Goal: Information Seeking & Learning: Compare options

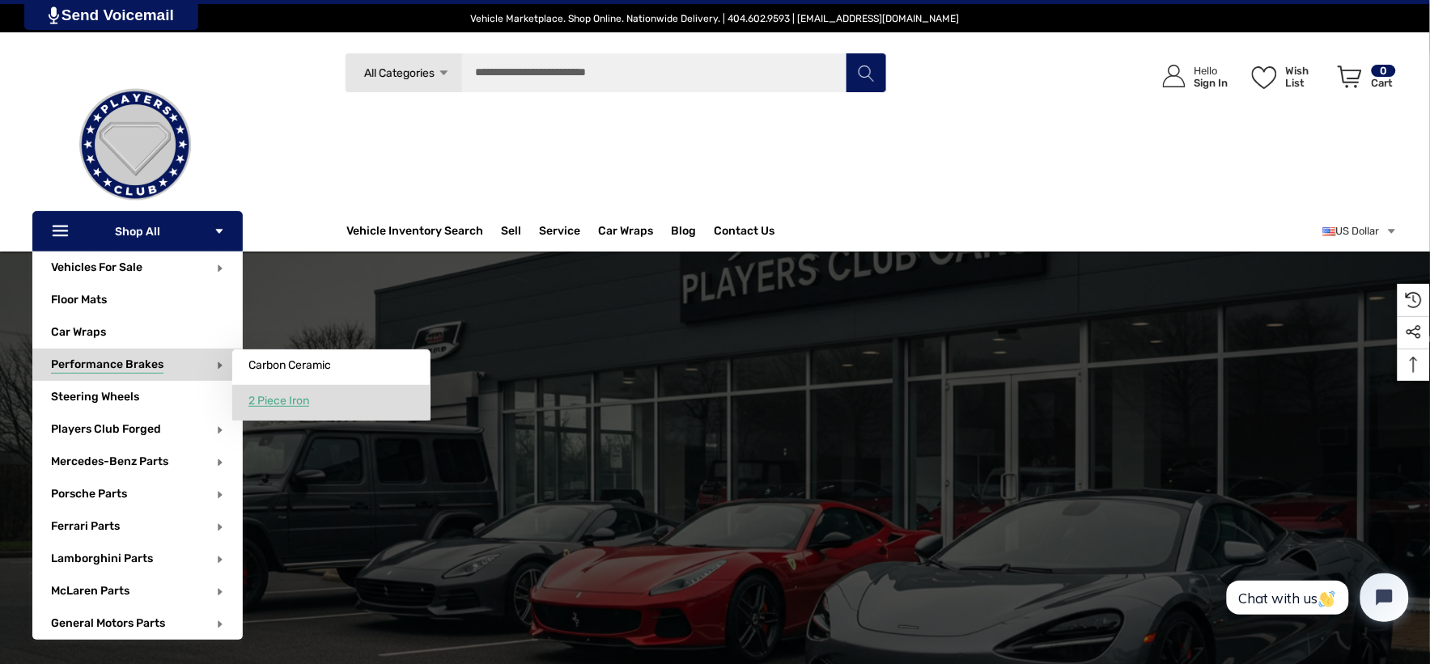
click at [295, 401] on span "2 Piece Iron" at bounding box center [278, 401] width 61 height 15
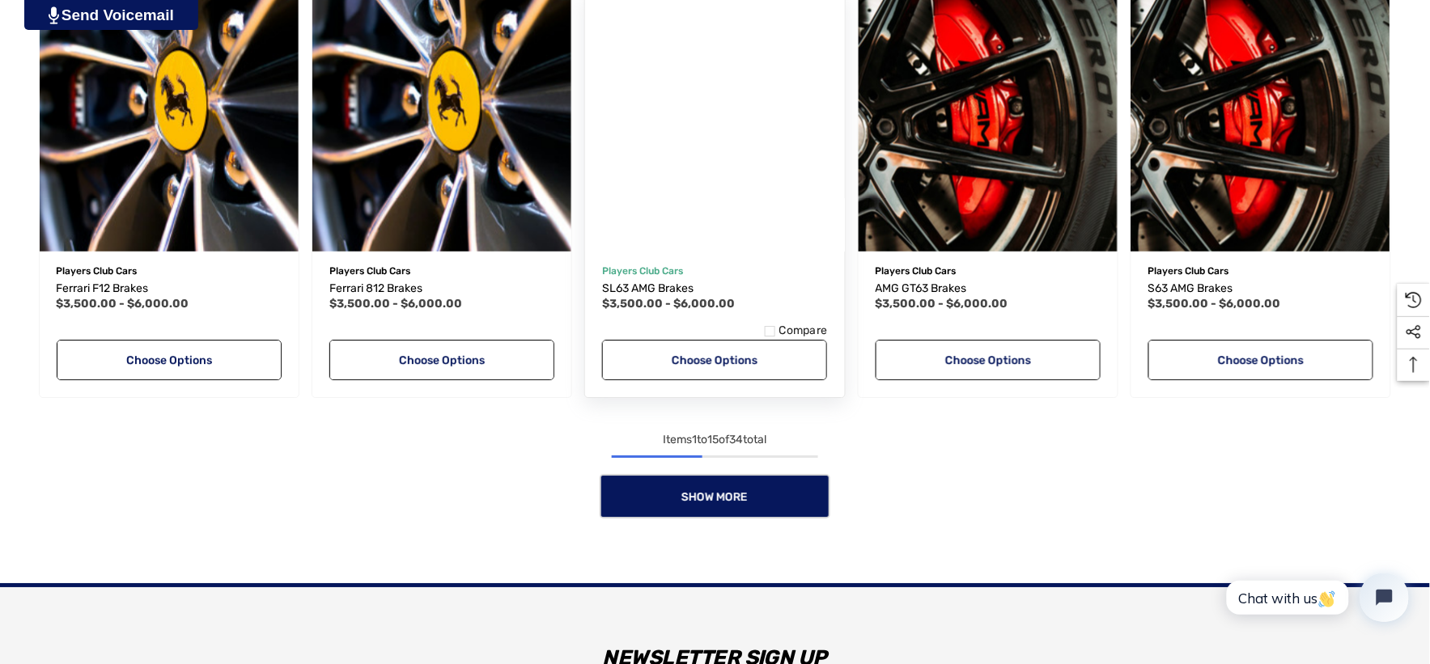
scroll to position [1348, 0]
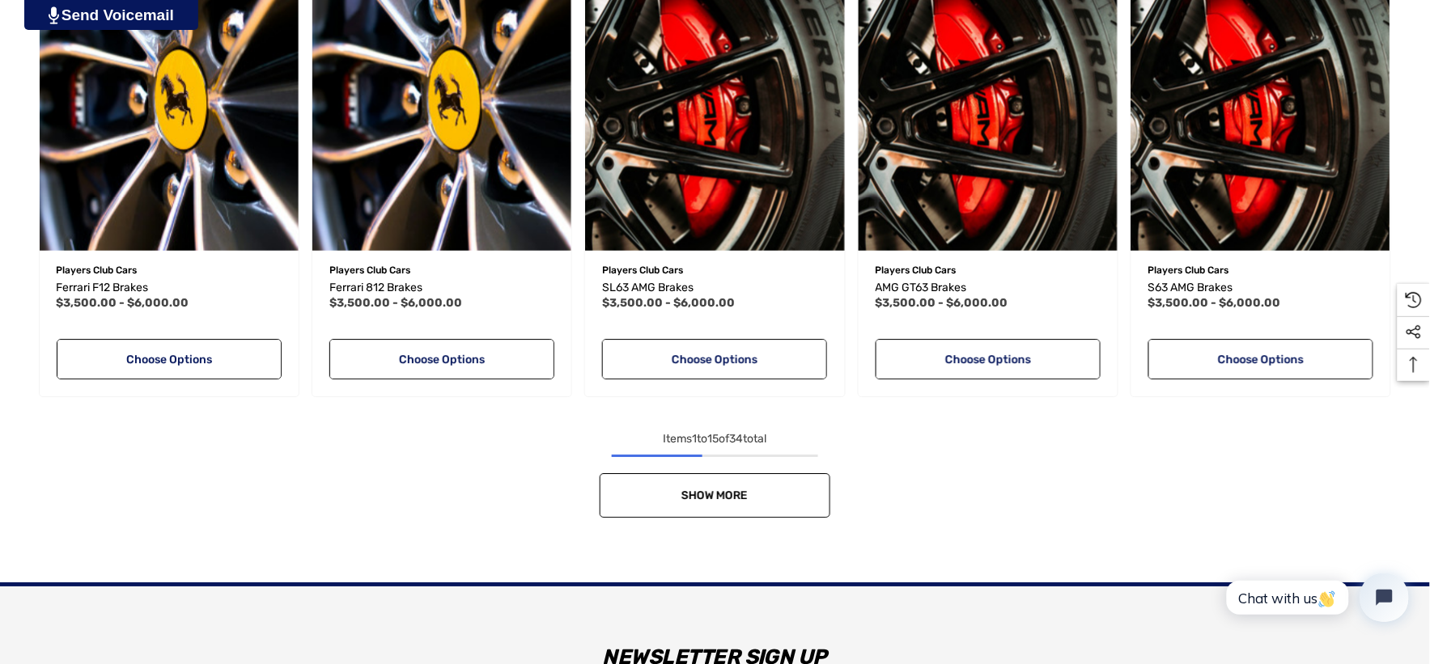
click at [677, 482] on link "Show More" at bounding box center [715, 495] width 231 height 45
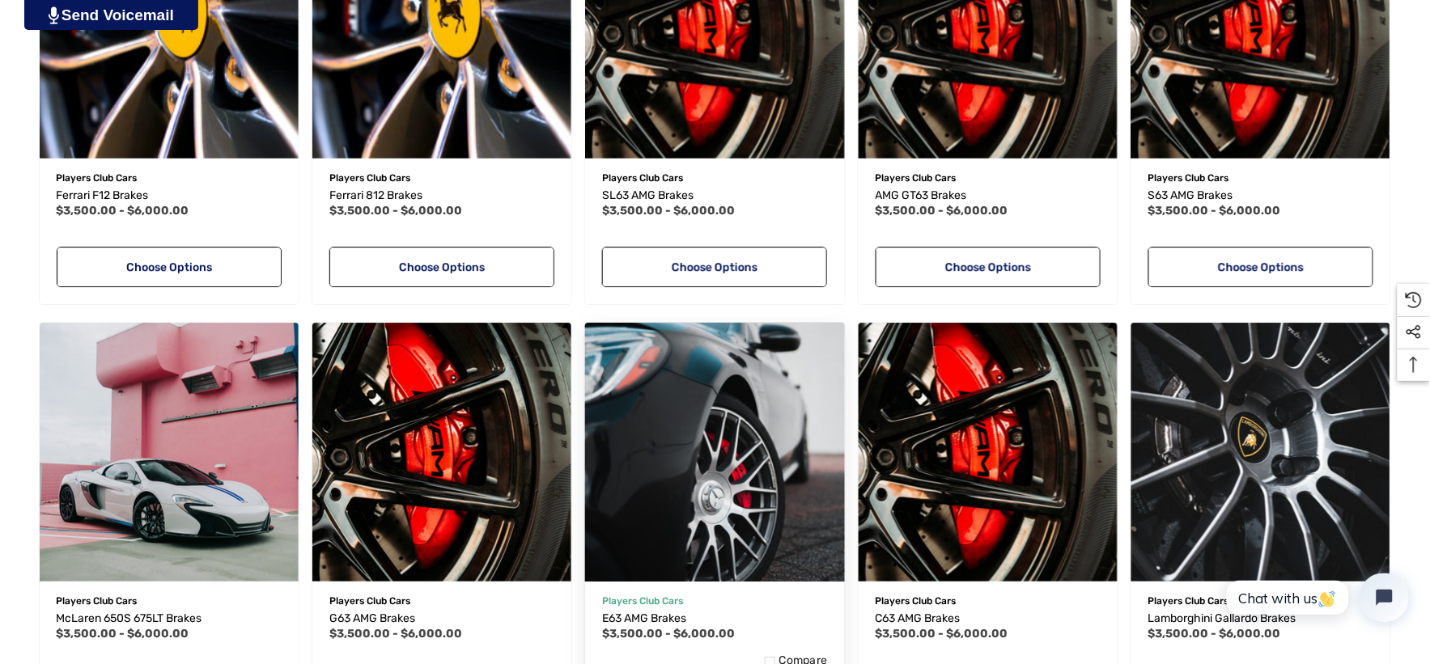
scroll to position [1528, 0]
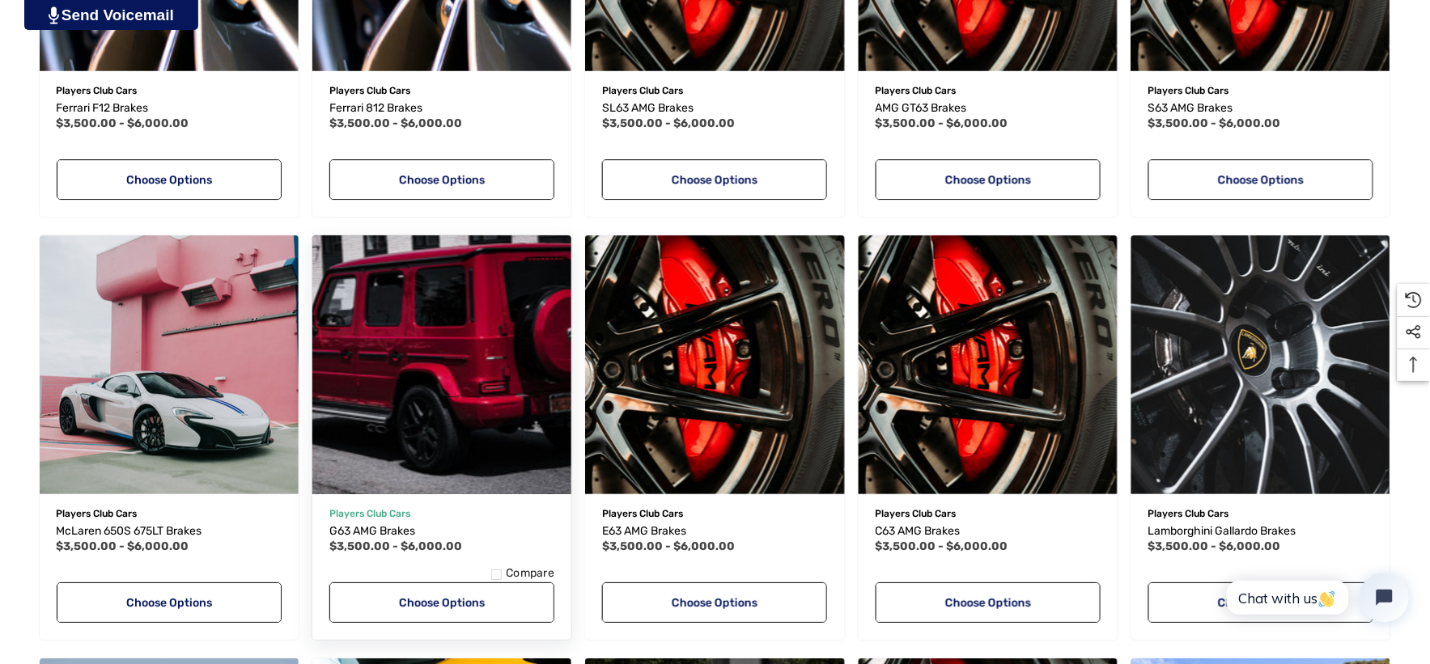
click at [502, 353] on img "G63 AMG Brakes,Price range from $3,500.00 to $6,000.00\a" at bounding box center [441, 365] width 285 height 285
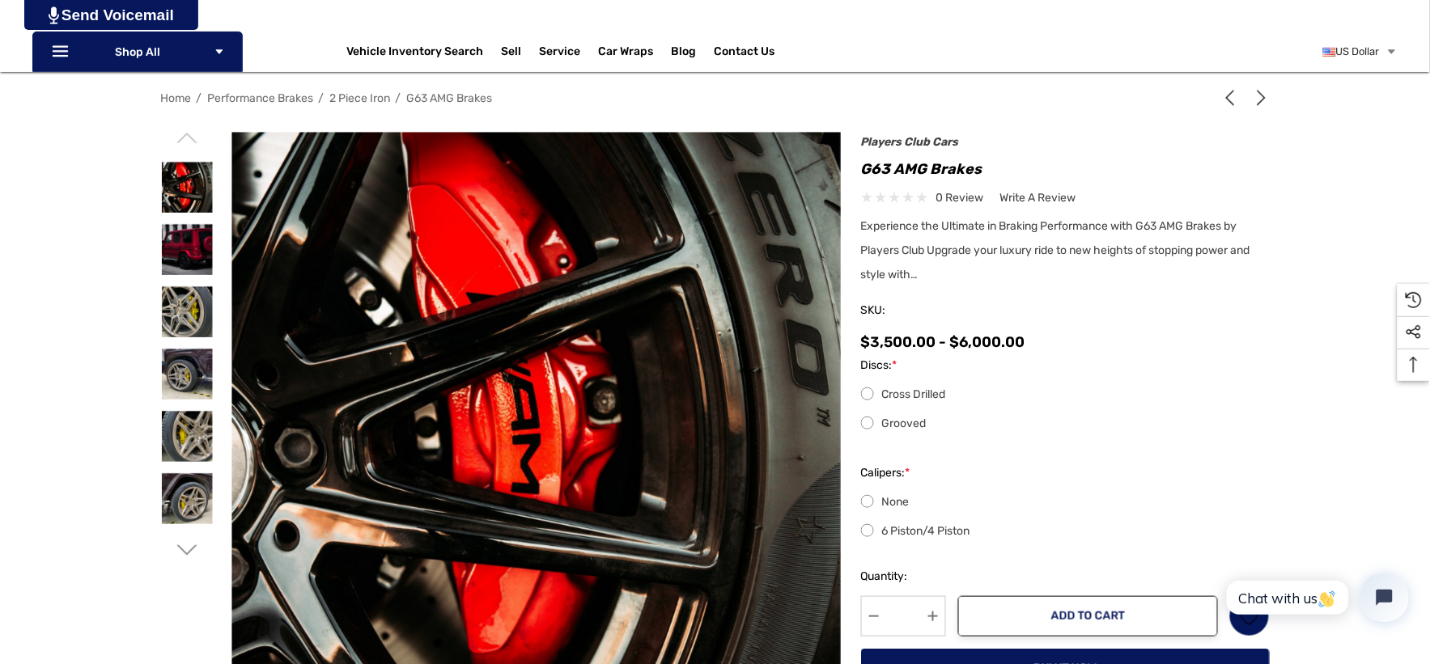
click at [867, 426] on label "Grooved" at bounding box center [1065, 423] width 409 height 19
click at [861, 537] on label "6 Piston/4 Piston" at bounding box center [1065, 531] width 409 height 19
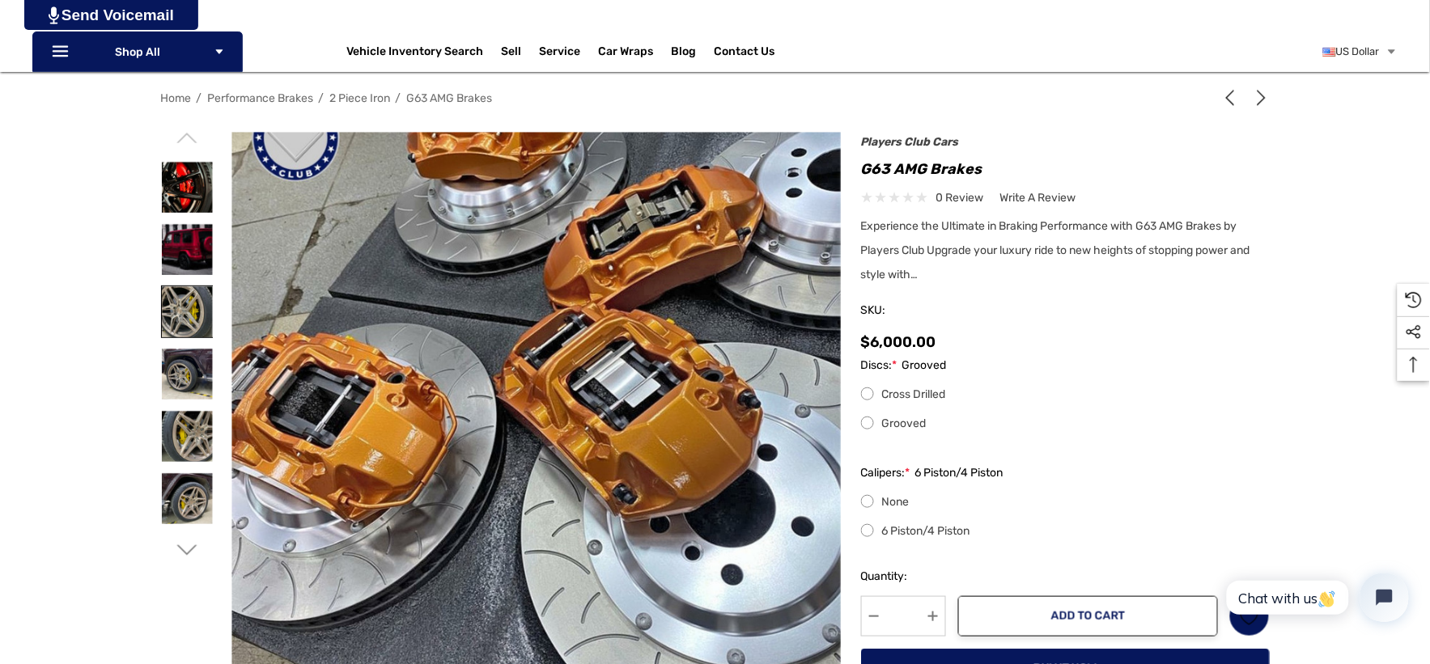
click at [184, 294] on img at bounding box center [187, 311] width 51 height 51
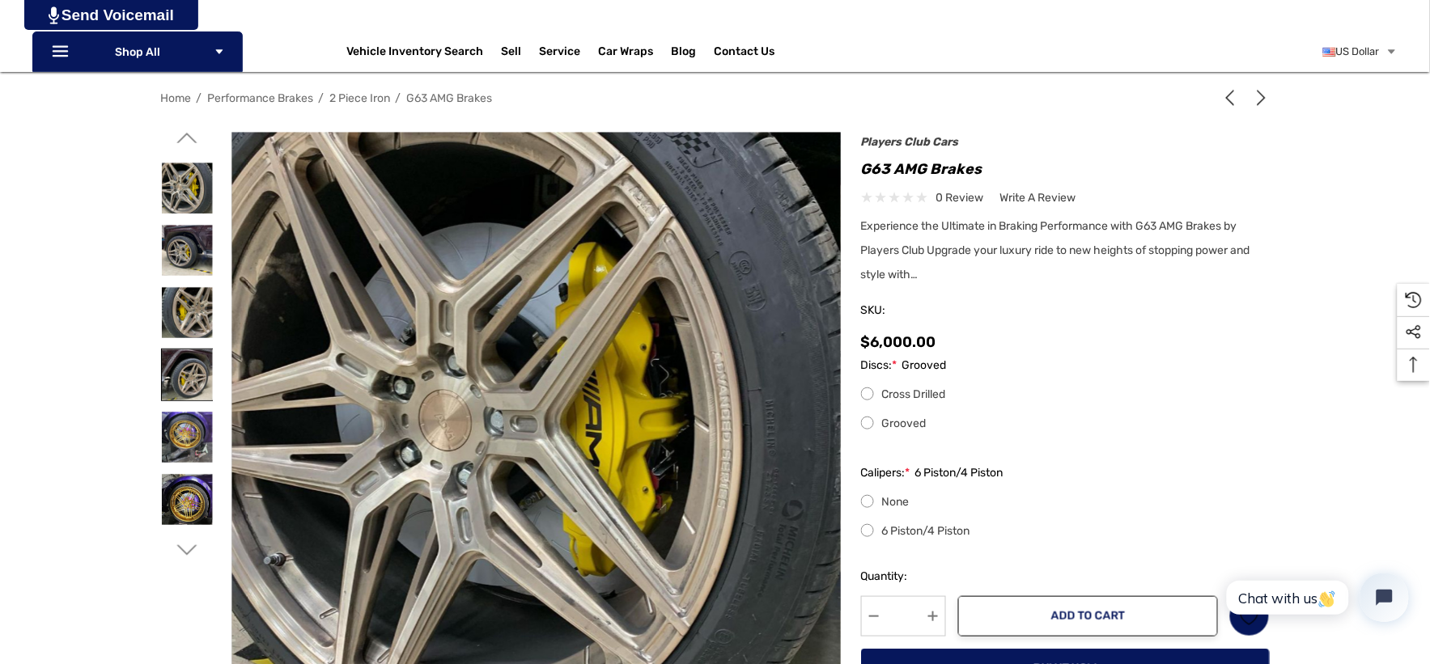
click at [189, 375] on img at bounding box center [187, 375] width 51 height 51
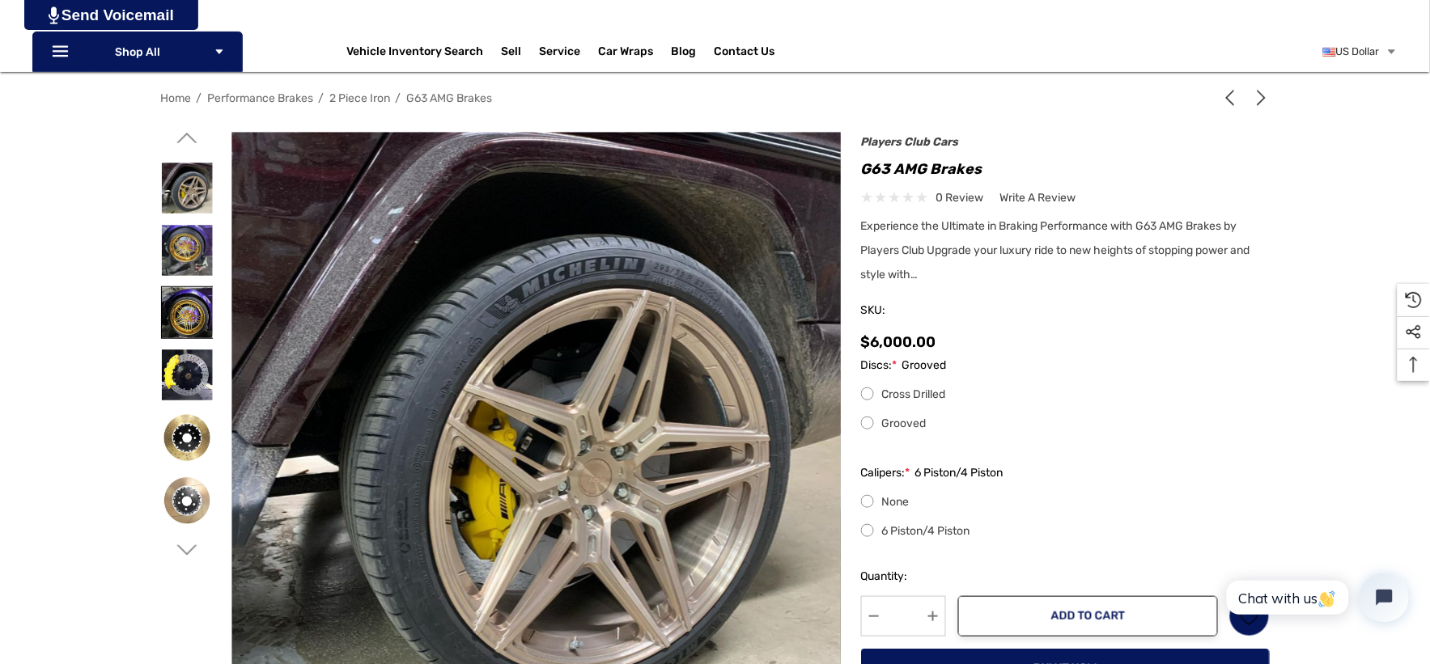
click at [196, 320] on img at bounding box center [187, 312] width 51 height 51
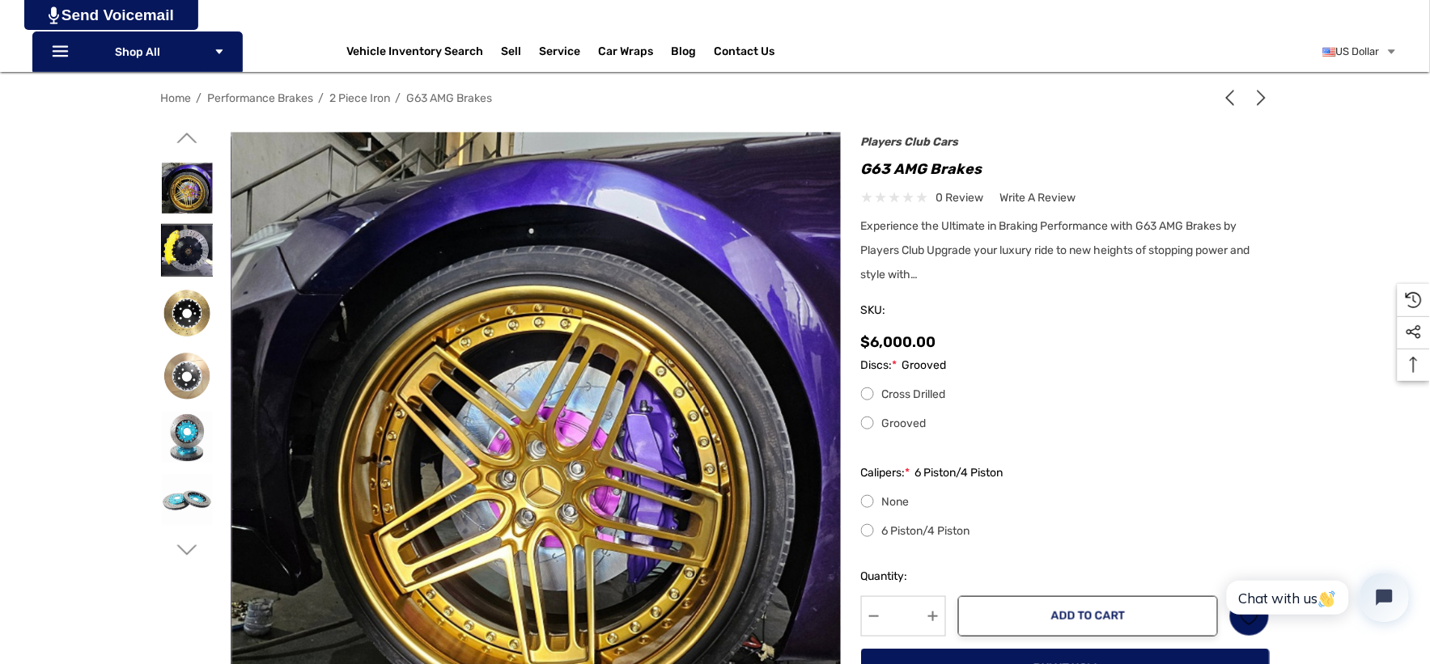
click at [189, 254] on img at bounding box center [187, 250] width 51 height 51
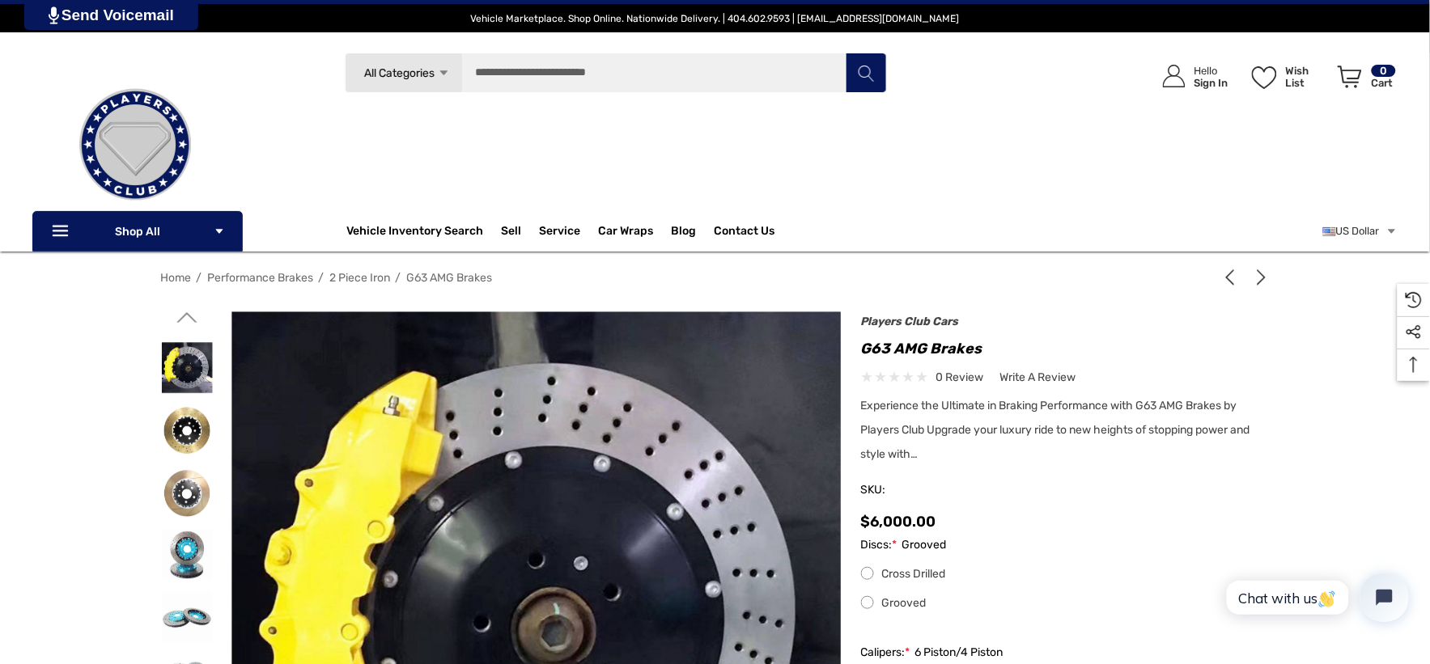
click at [180, 319] on icon "Go to slide 2 of 6" at bounding box center [186, 317] width 20 height 20
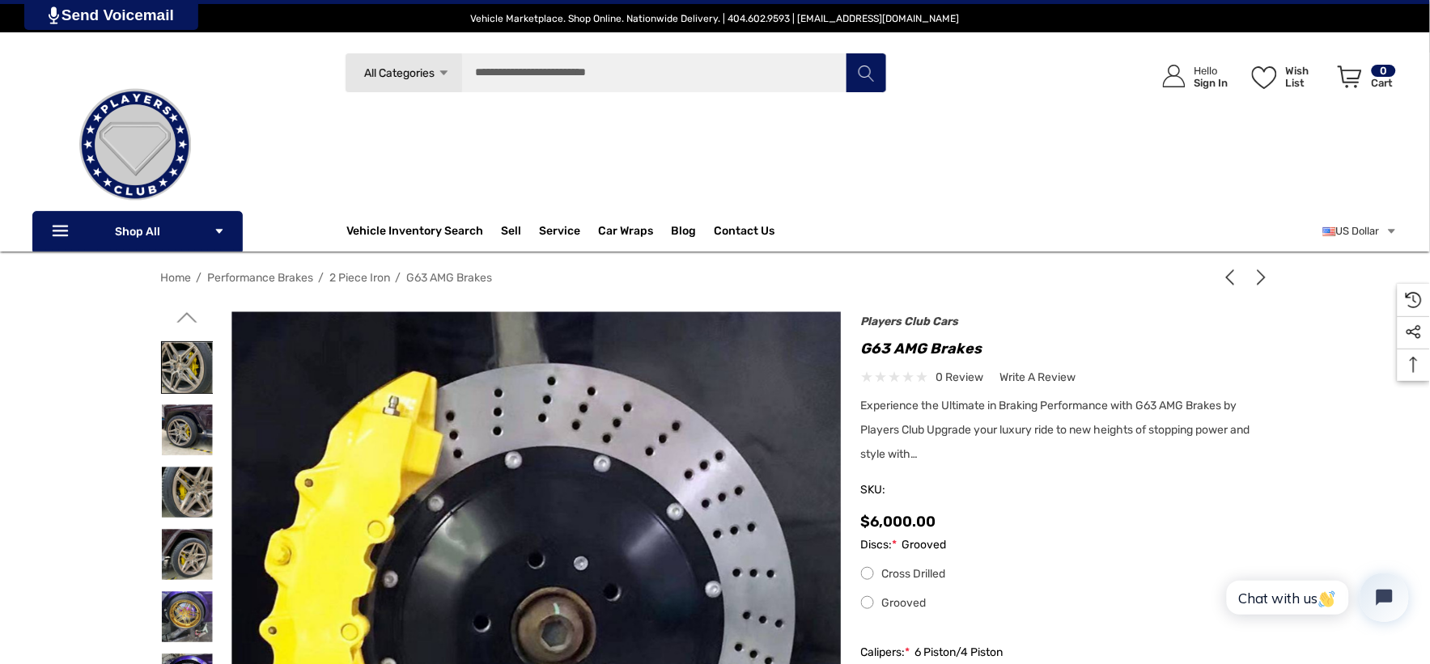
click at [183, 366] on img at bounding box center [187, 367] width 51 height 51
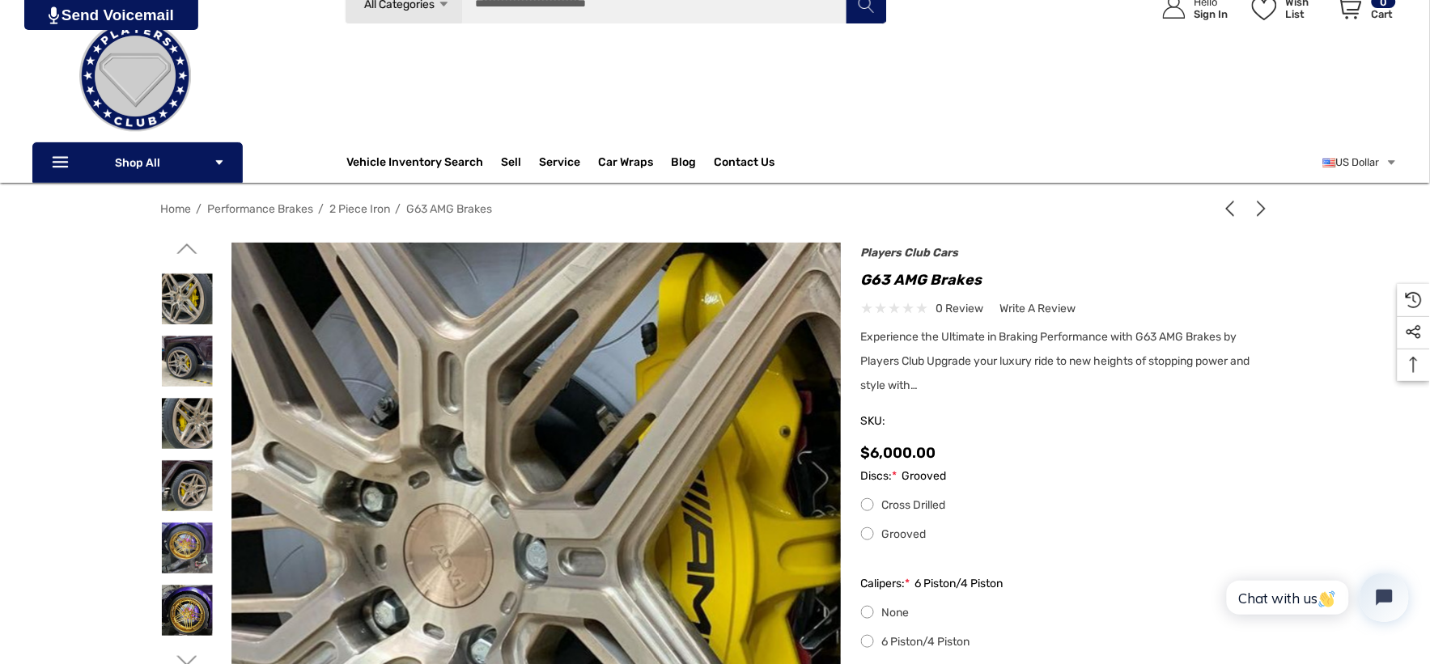
scroll to position [90, 0]
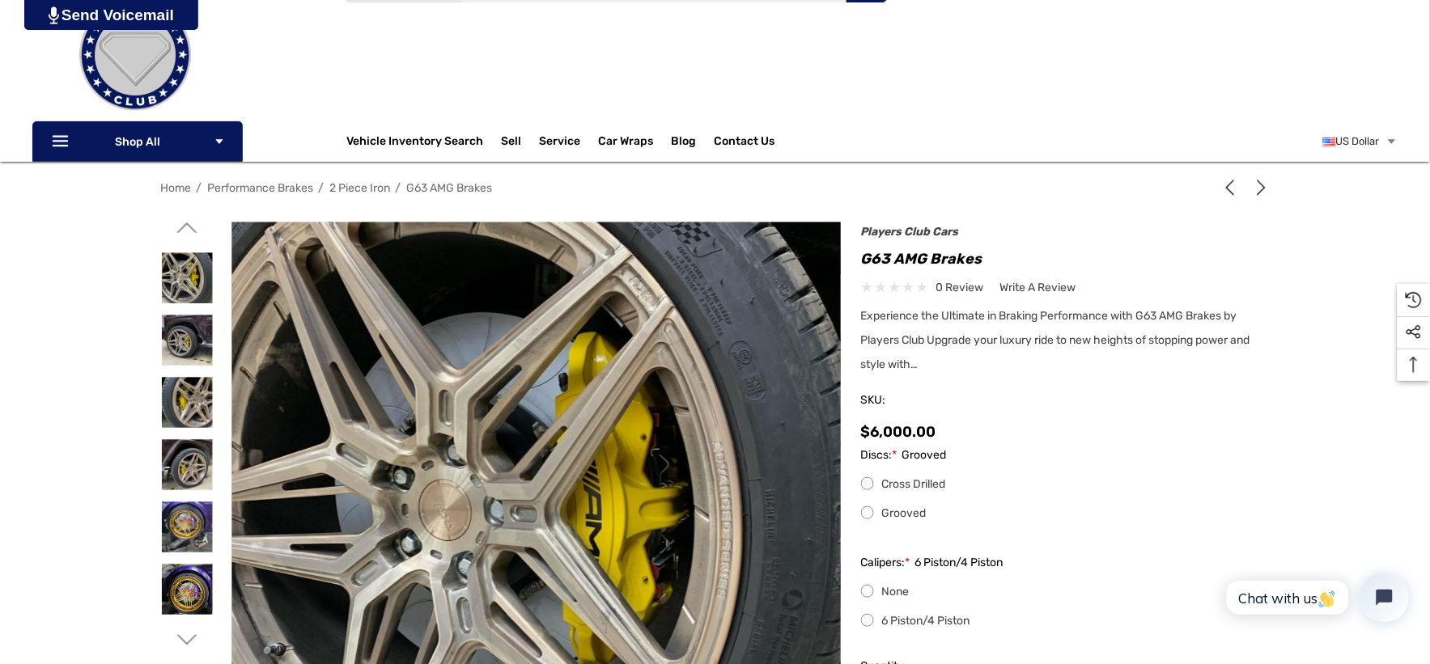
click at [186, 223] on icon "Go to slide 1 of 6" at bounding box center [186, 228] width 20 height 20
click at [188, 286] on img at bounding box center [187, 277] width 51 height 51
click at [187, 285] on img at bounding box center [187, 277] width 51 height 51
click at [179, 223] on icon "Go to slide 1 of 6" at bounding box center [186, 228] width 20 height 20
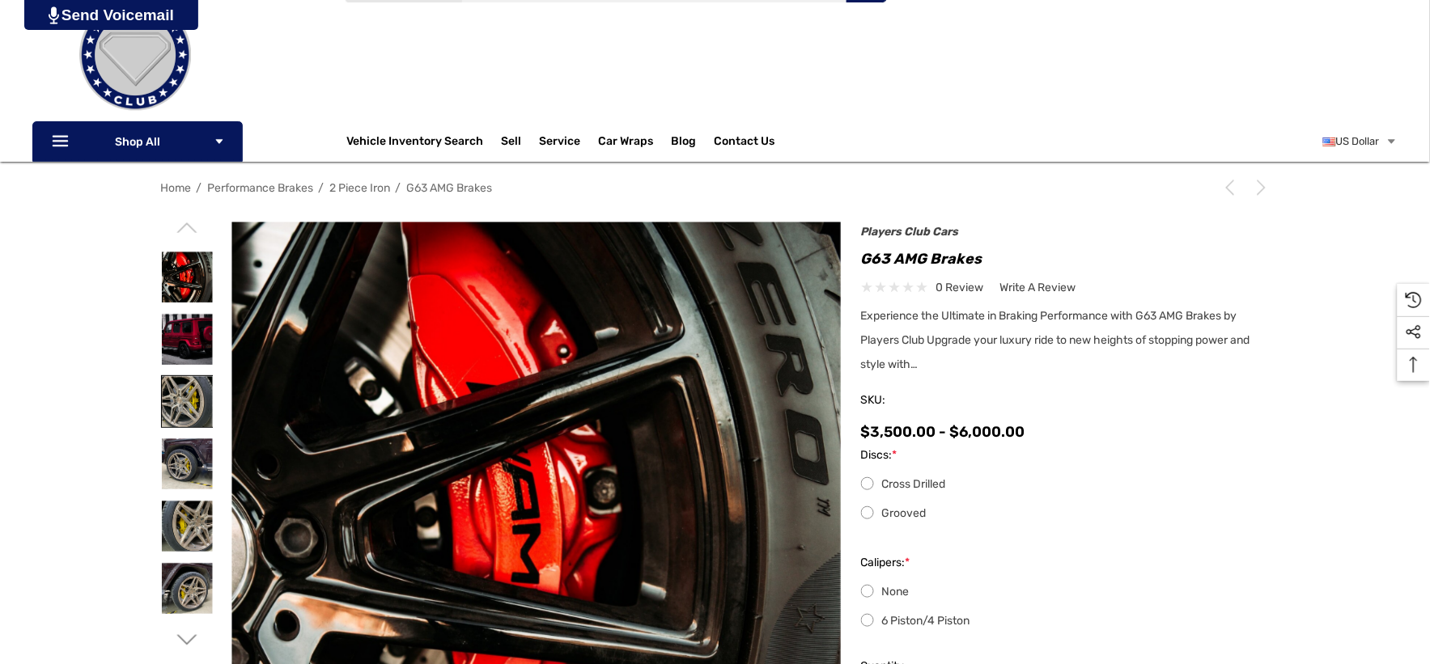
scroll to position [90, 0]
click at [195, 387] on img at bounding box center [187, 401] width 51 height 51
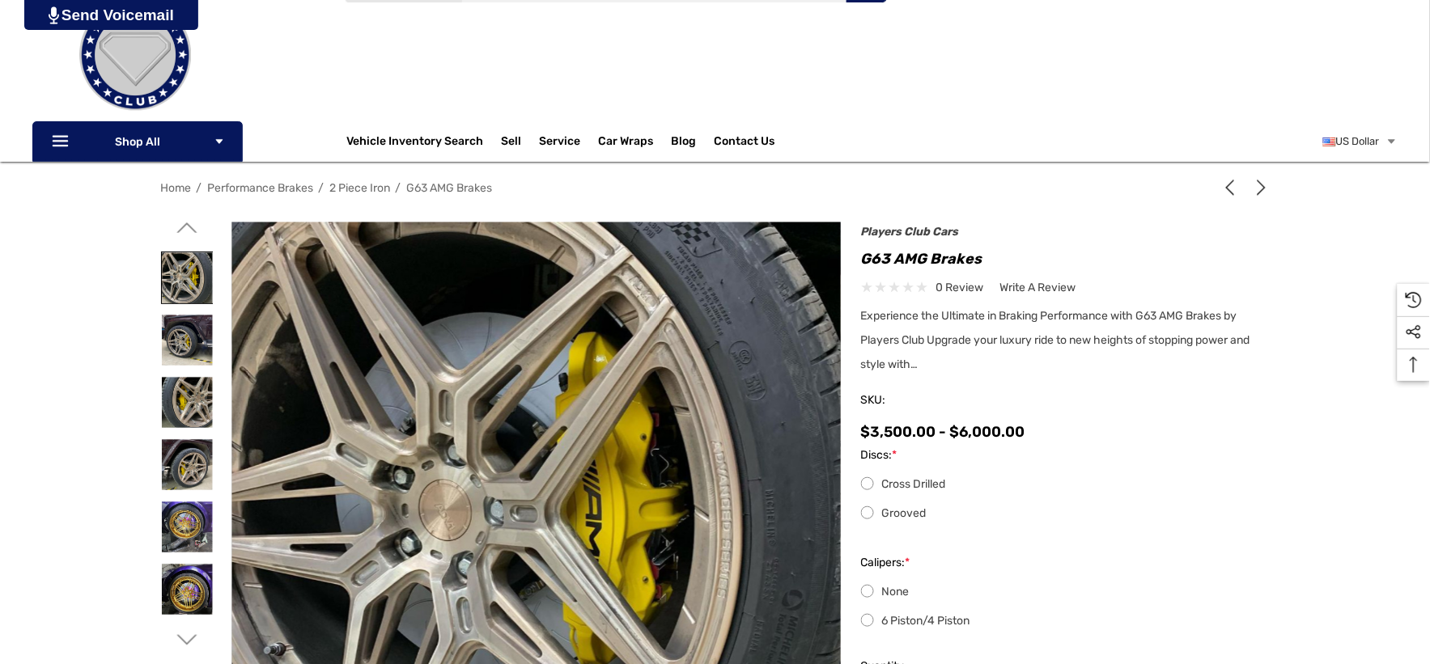
click at [195, 303] on img at bounding box center [187, 277] width 51 height 51
click at [191, 384] on img at bounding box center [187, 402] width 51 height 51
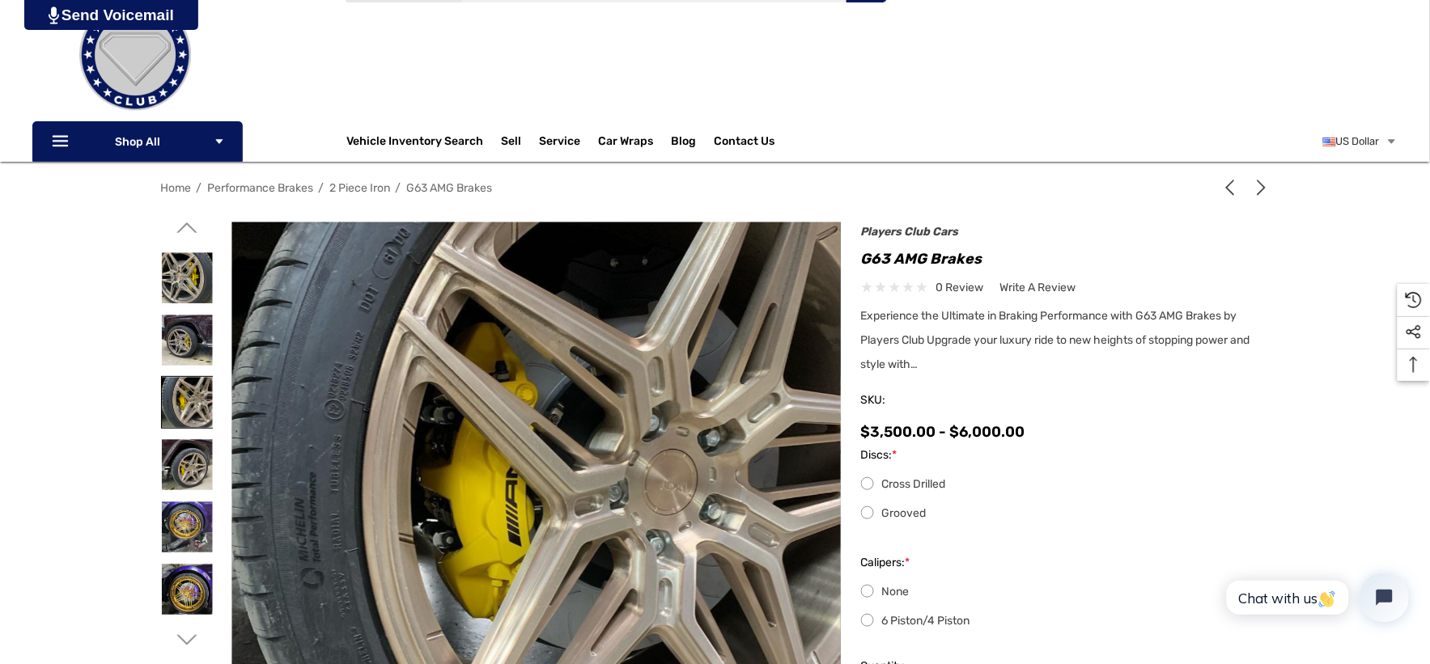
click at [189, 393] on img at bounding box center [187, 402] width 51 height 51
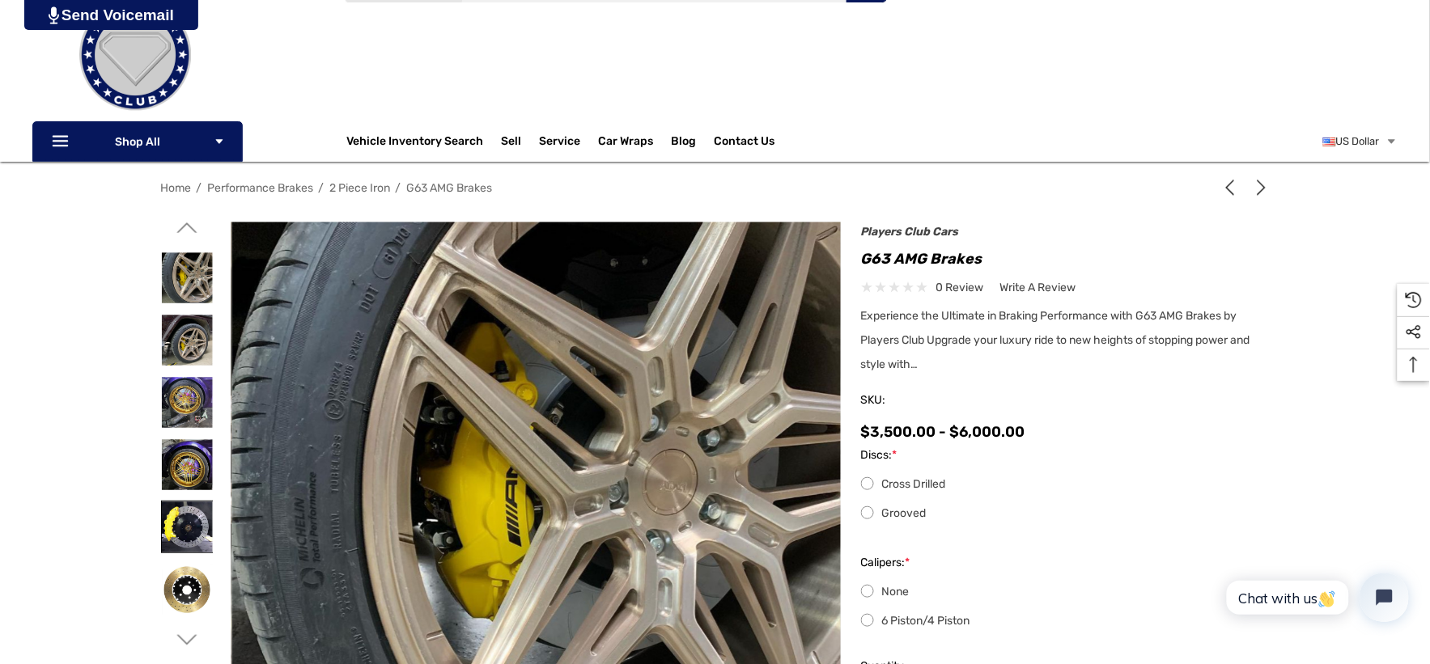
click at [199, 524] on img at bounding box center [187, 527] width 51 height 51
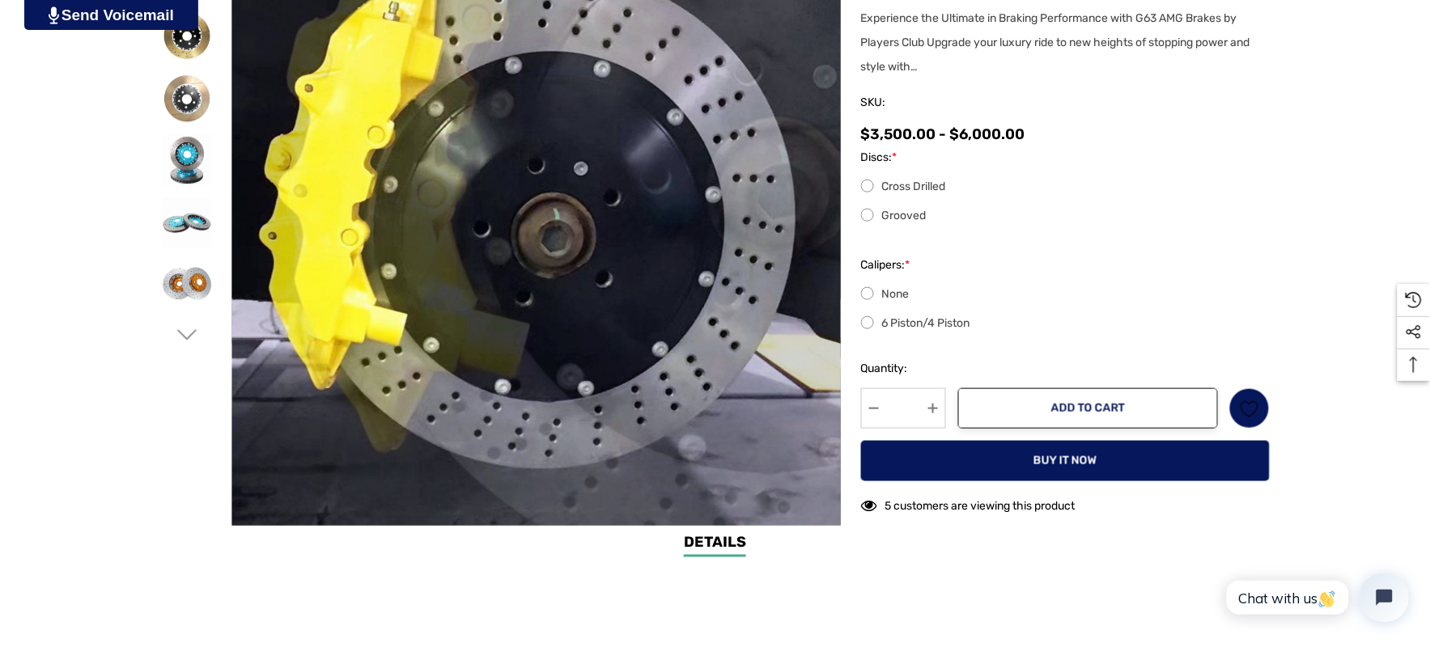
scroll to position [449, 0]
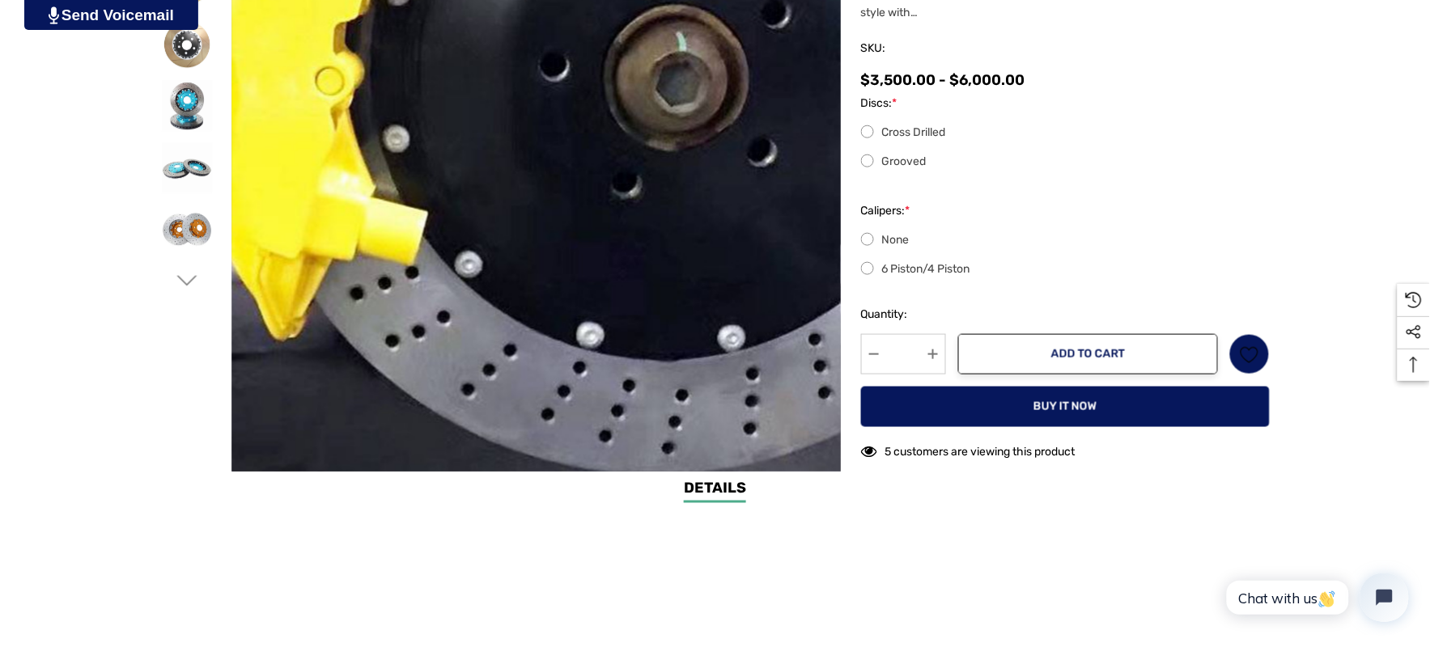
click at [382, 336] on img at bounding box center [647, 54] width 1036 height 1036
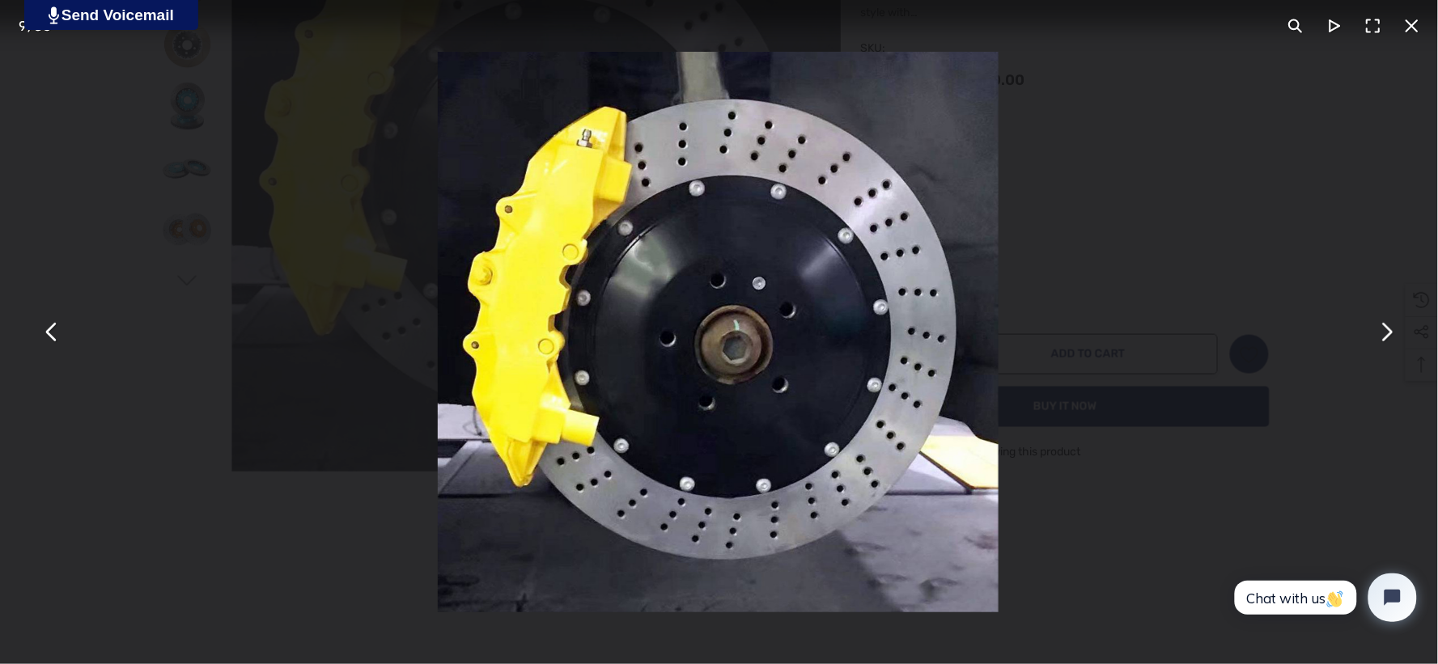
click at [92, 144] on div "You can close this modal content with the ESC key" at bounding box center [718, 332] width 1438 height 664
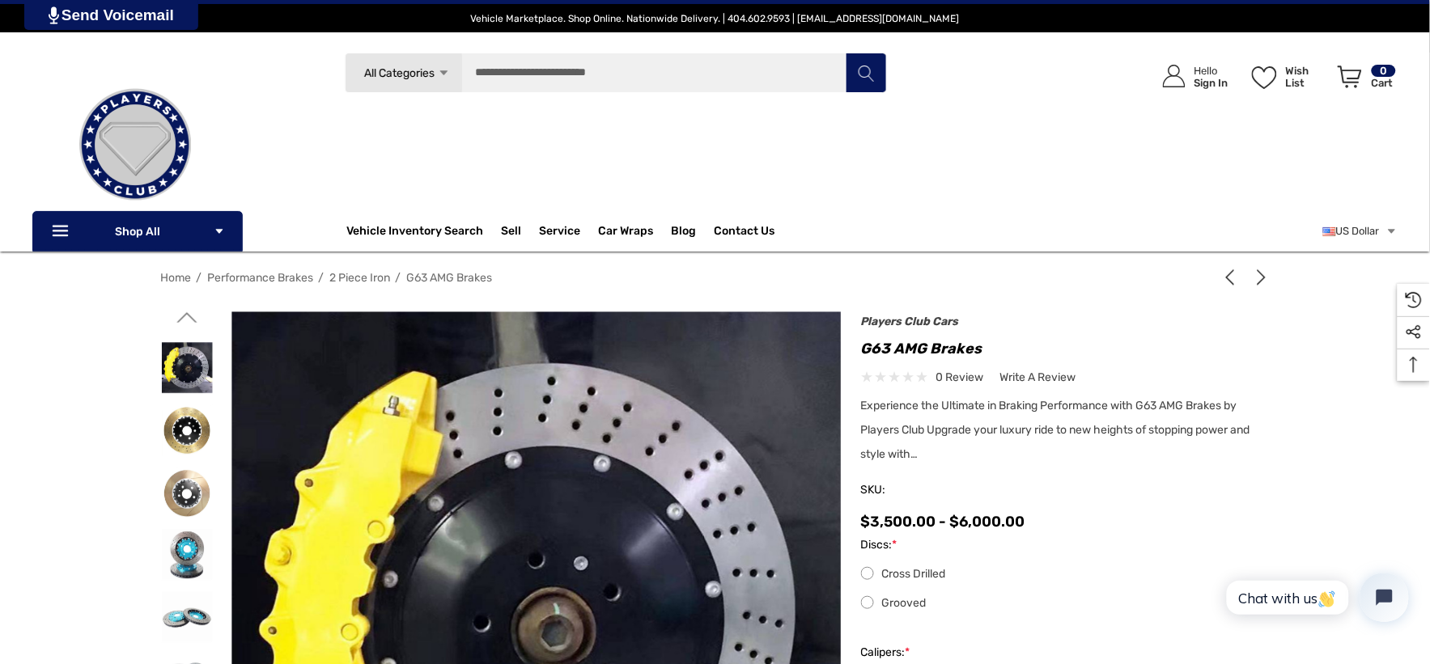
click at [179, 312] on icon "Go to slide 2 of 6" at bounding box center [186, 317] width 20 height 20
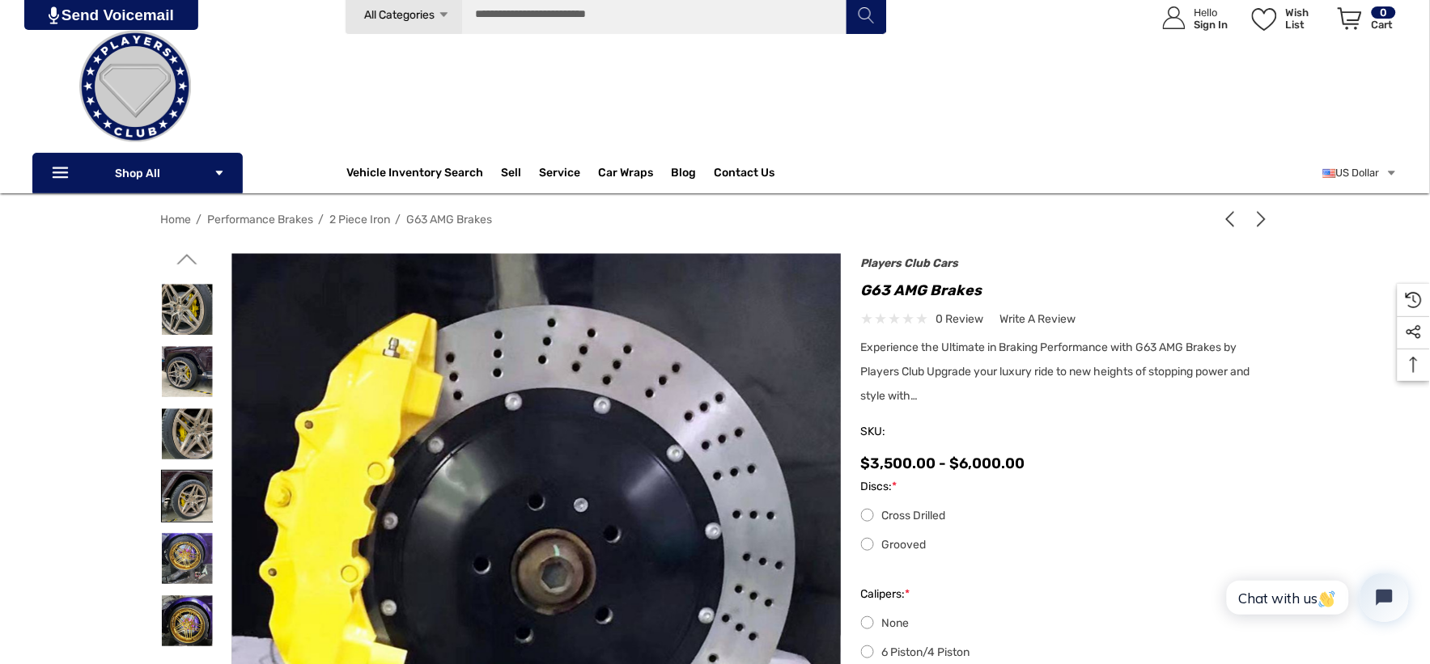
scroll to position [90, 0]
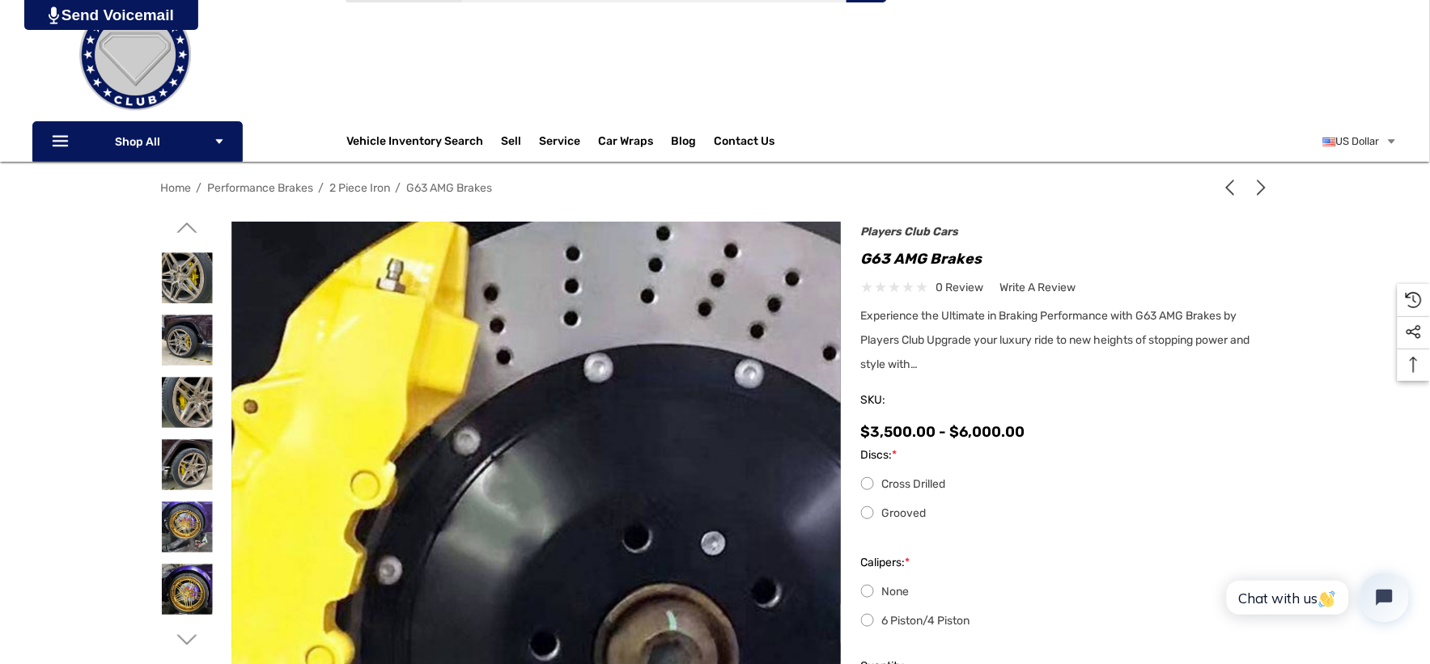
click at [391, 373] on img at bounding box center [638, 634] width 1036 height 1036
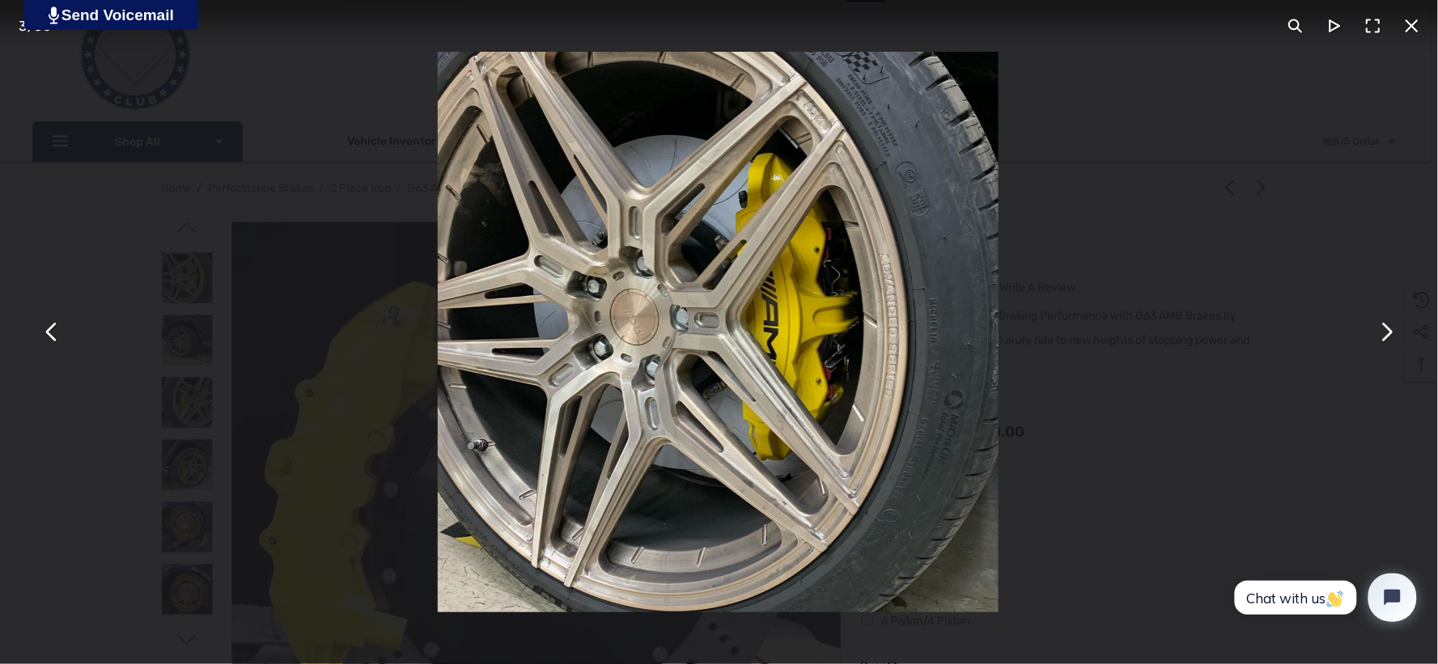
click at [1387, 341] on button "You can close this modal content with the ESC key" at bounding box center [1386, 332] width 39 height 39
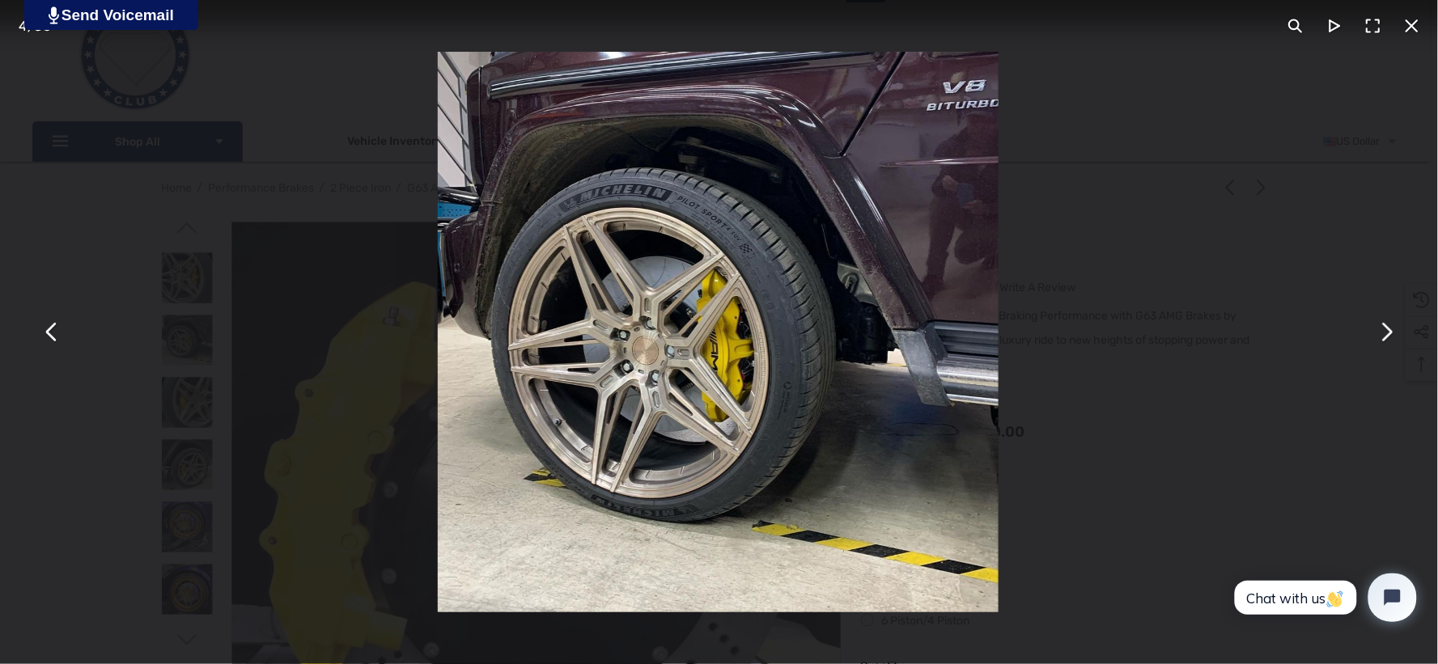
click at [262, 303] on div "You can close this modal content with the ESC key" at bounding box center [718, 332] width 1438 height 664
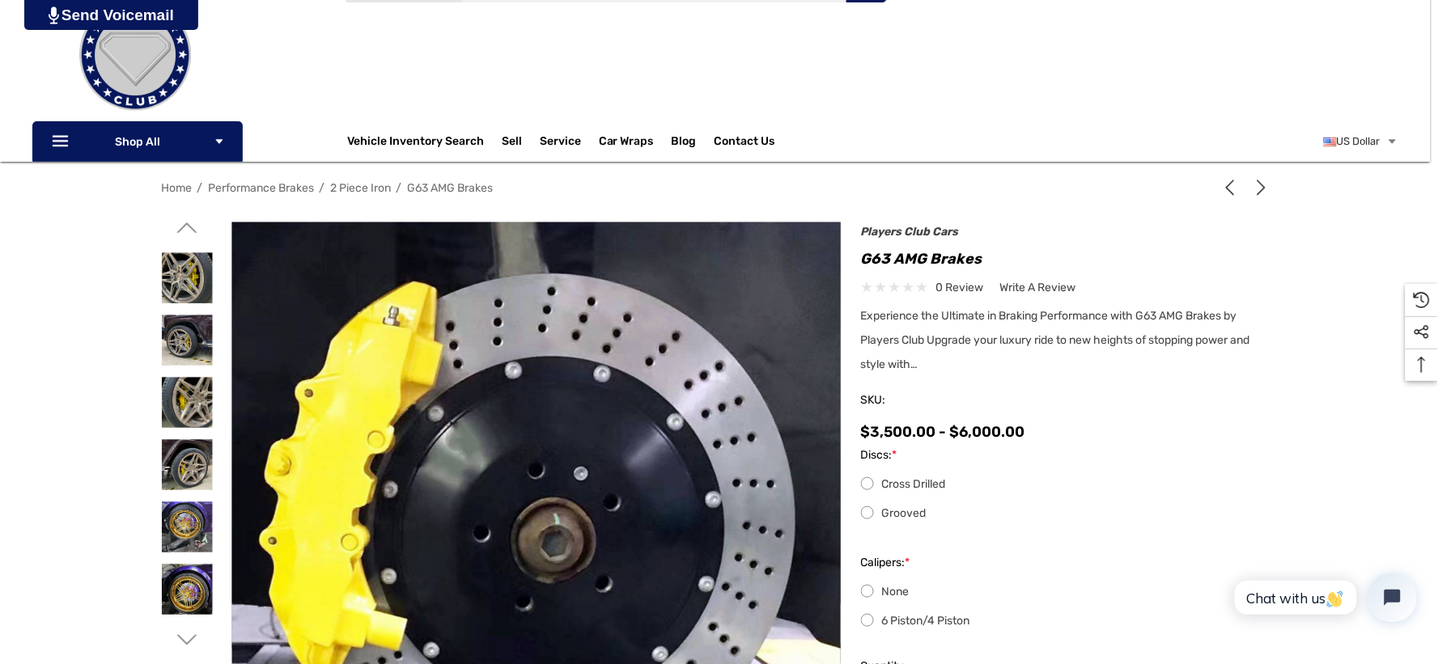
click at [262, 303] on div "You can close this modal content with the ESC key" at bounding box center [718, 332] width 1438 height 664
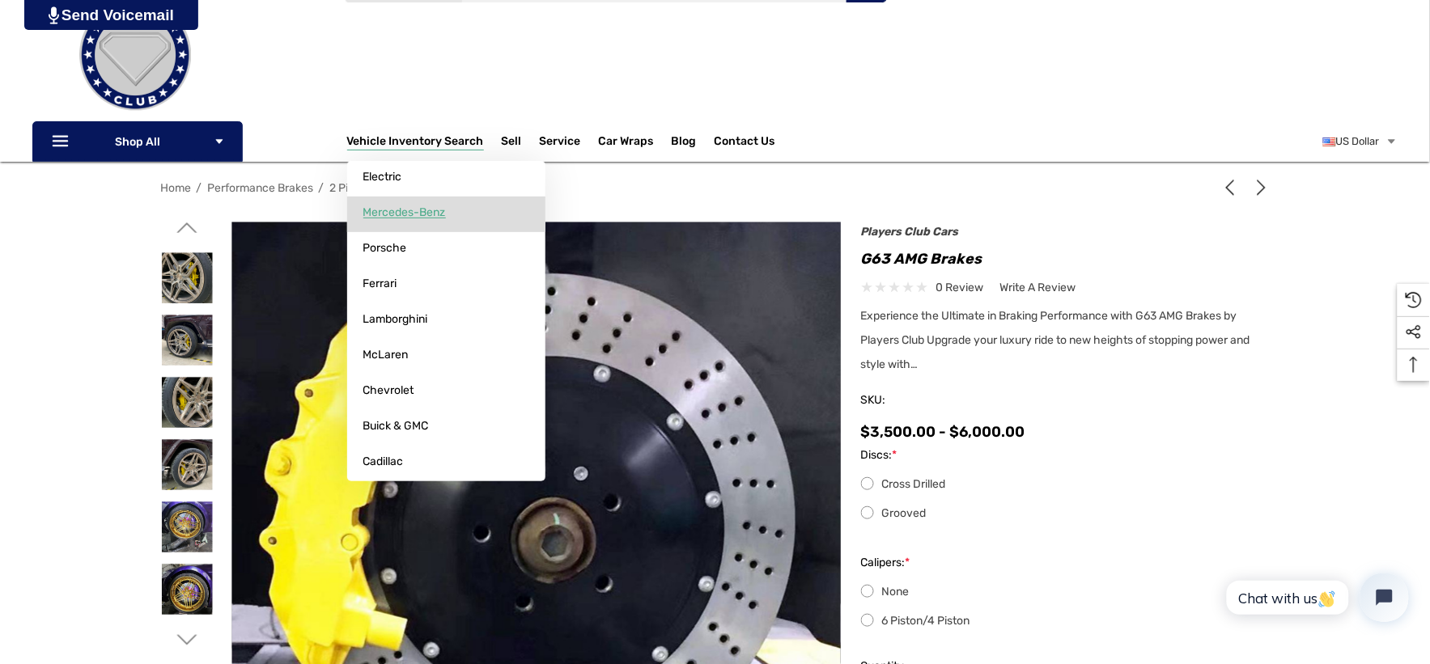
click at [408, 216] on span "Mercedes-Benz" at bounding box center [404, 213] width 83 height 15
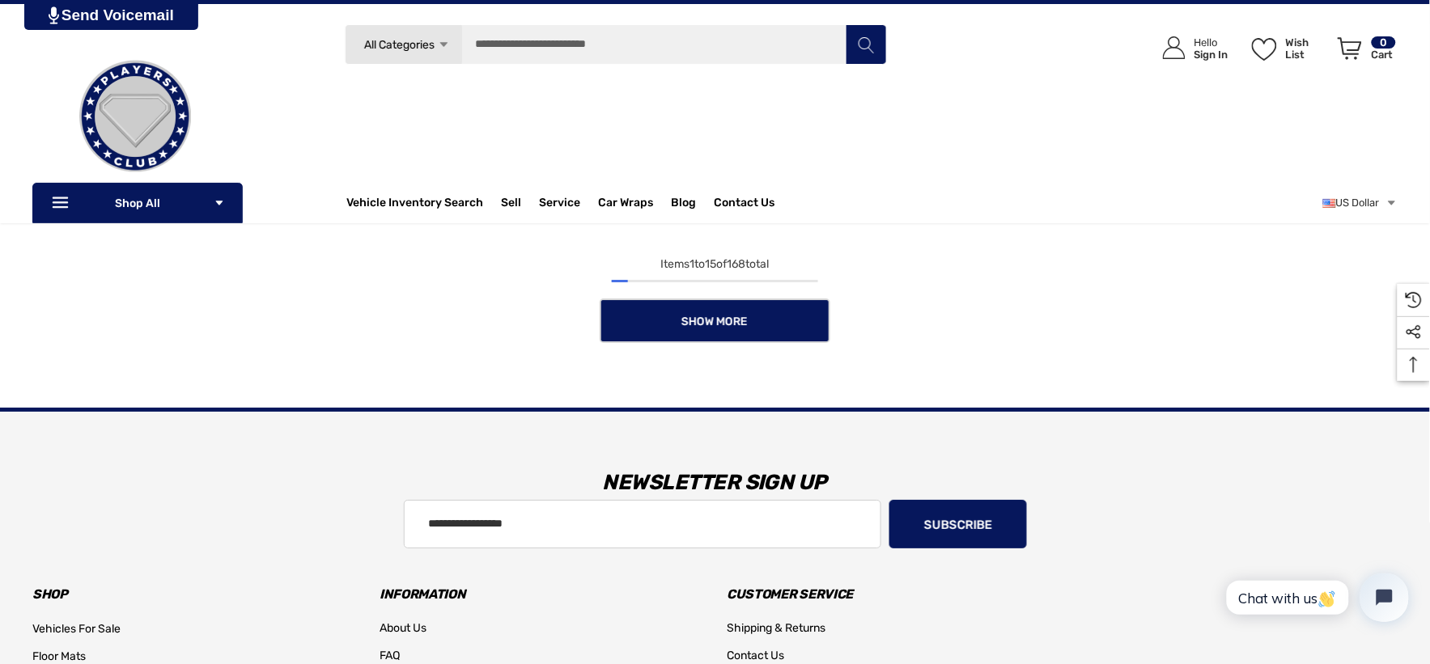
scroll to position [1500, 0]
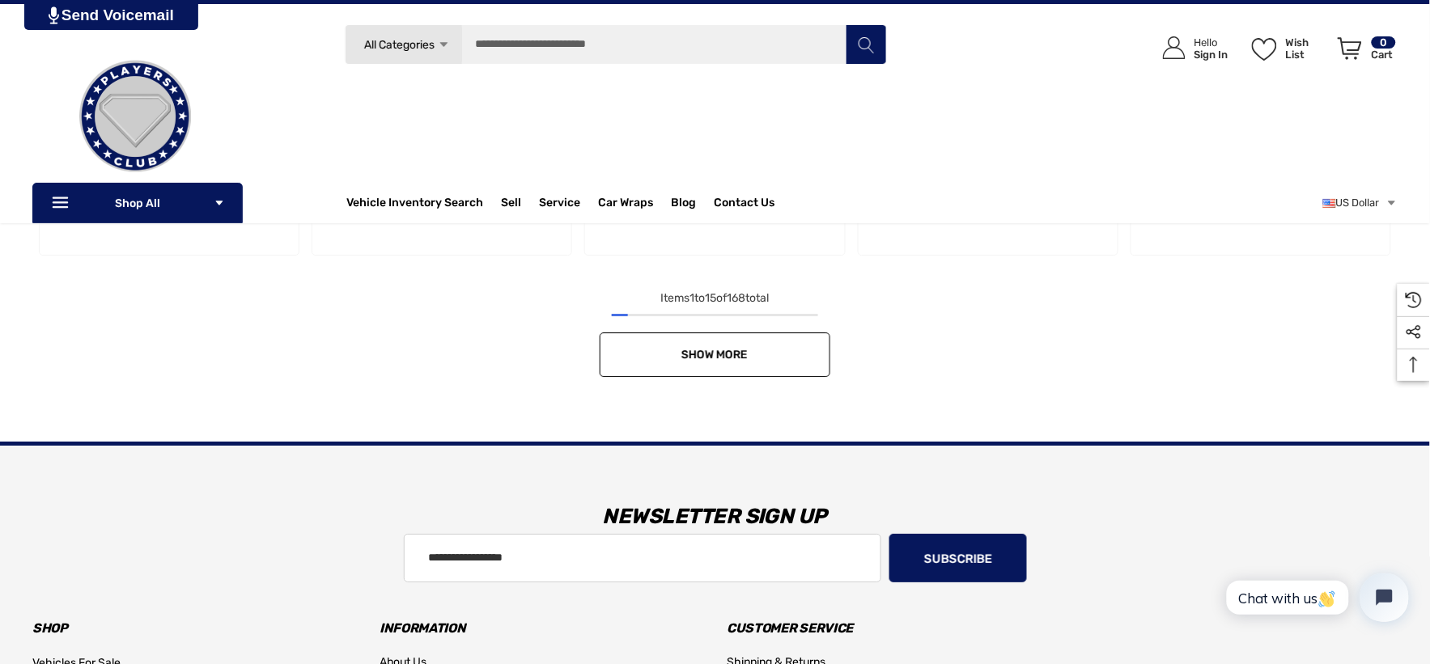
click at [624, 340] on link "Show More" at bounding box center [715, 355] width 231 height 45
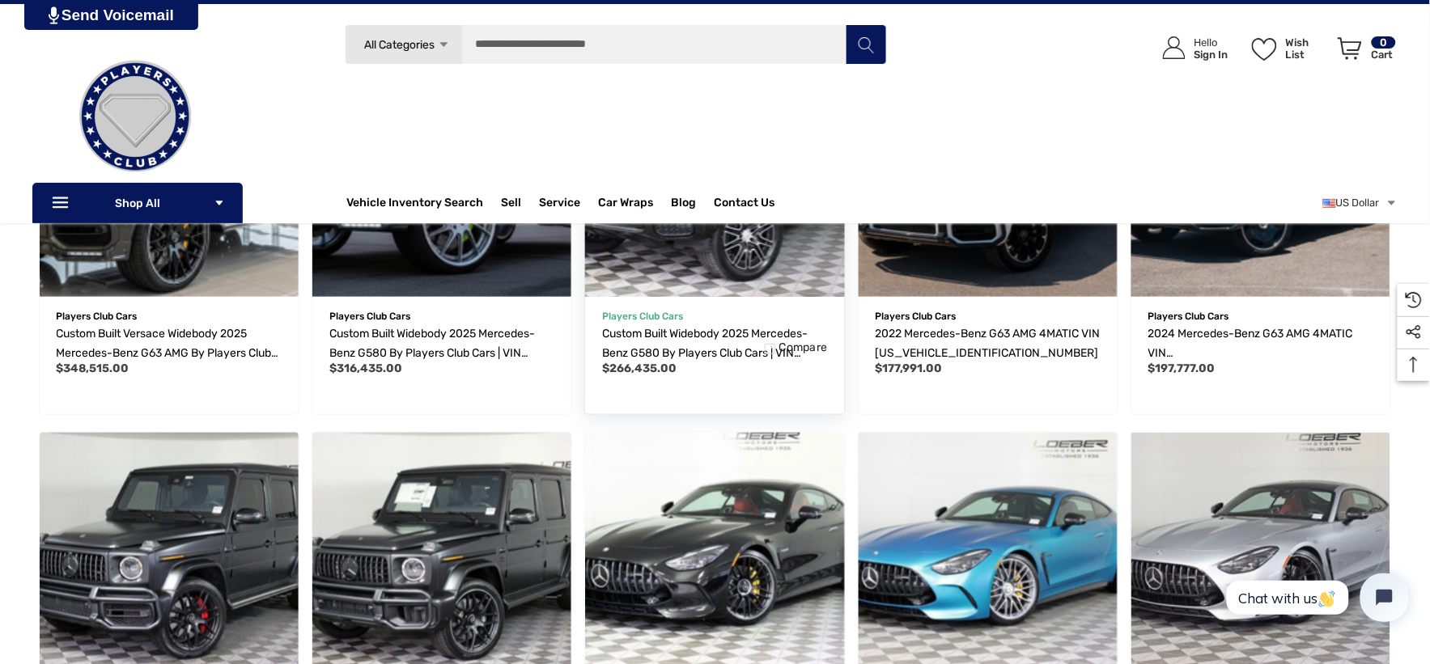
scroll to position [2130, 0]
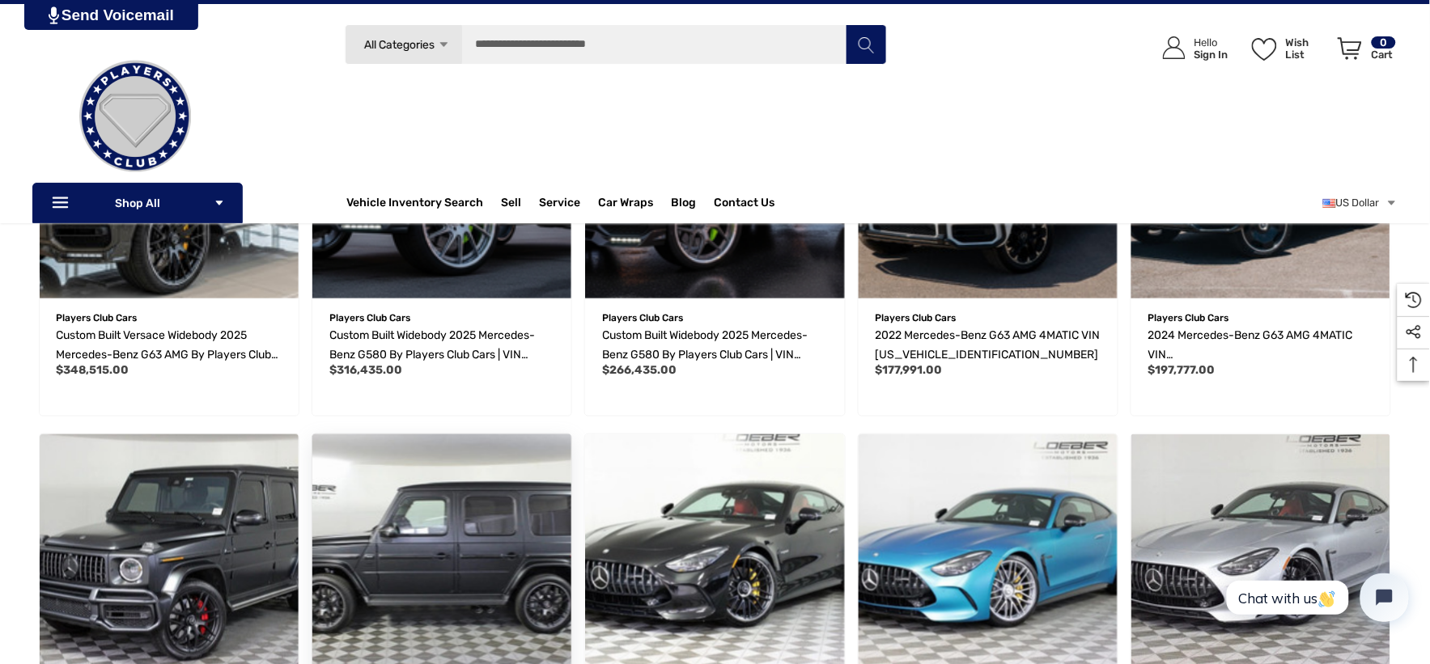
click at [487, 548] on img "2025 Mercedes-Benz G63 AMG 4MATIC VIN W1NWH5AB7SX054656,$213,515.00\a" at bounding box center [441, 564] width 285 height 285
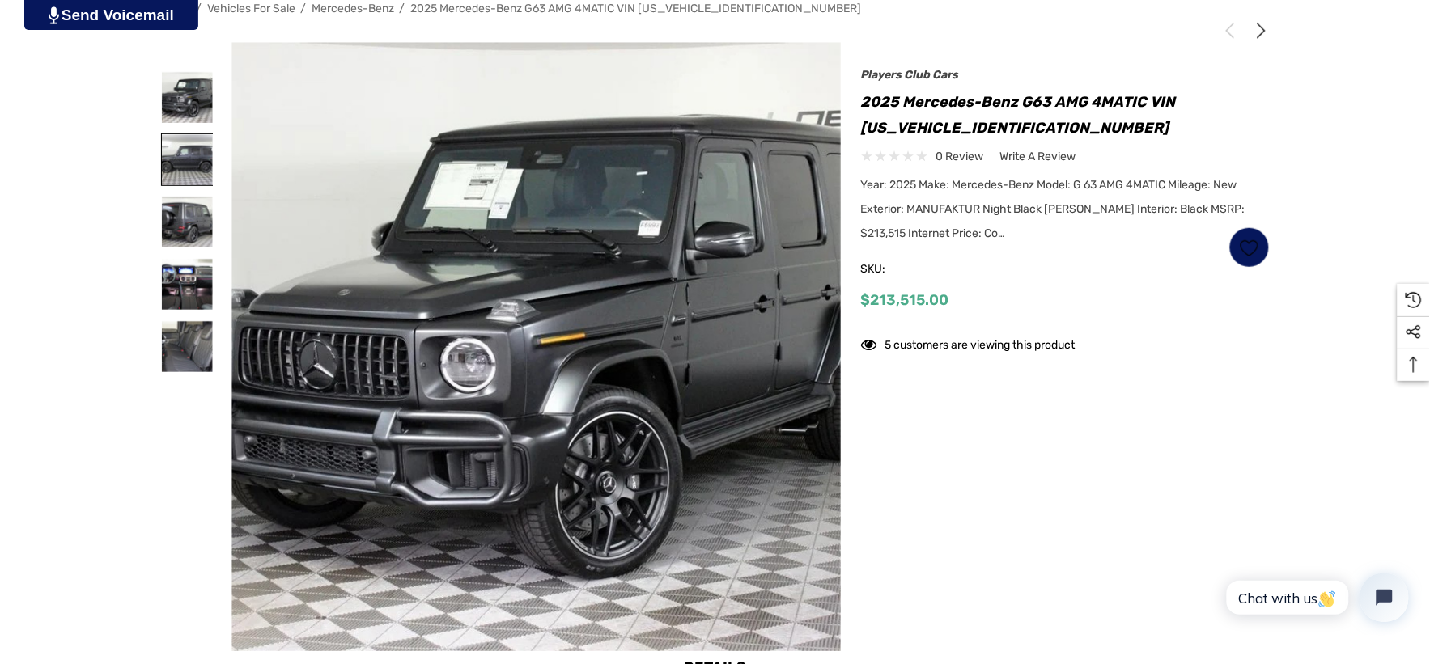
click at [187, 146] on img at bounding box center [187, 159] width 51 height 51
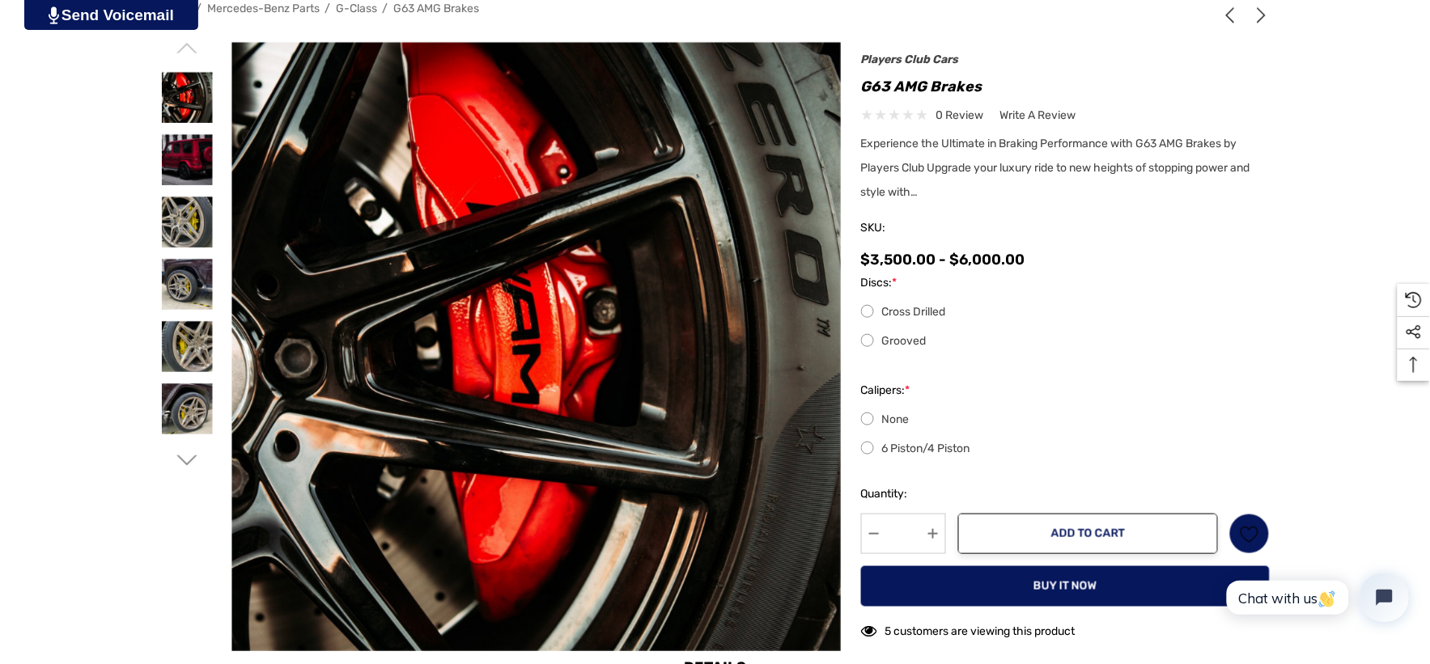
click at [867, 313] on label "Cross Drilled" at bounding box center [1065, 312] width 409 height 19
click at [870, 448] on label "6 Piston/4 Piston" at bounding box center [1065, 448] width 409 height 19
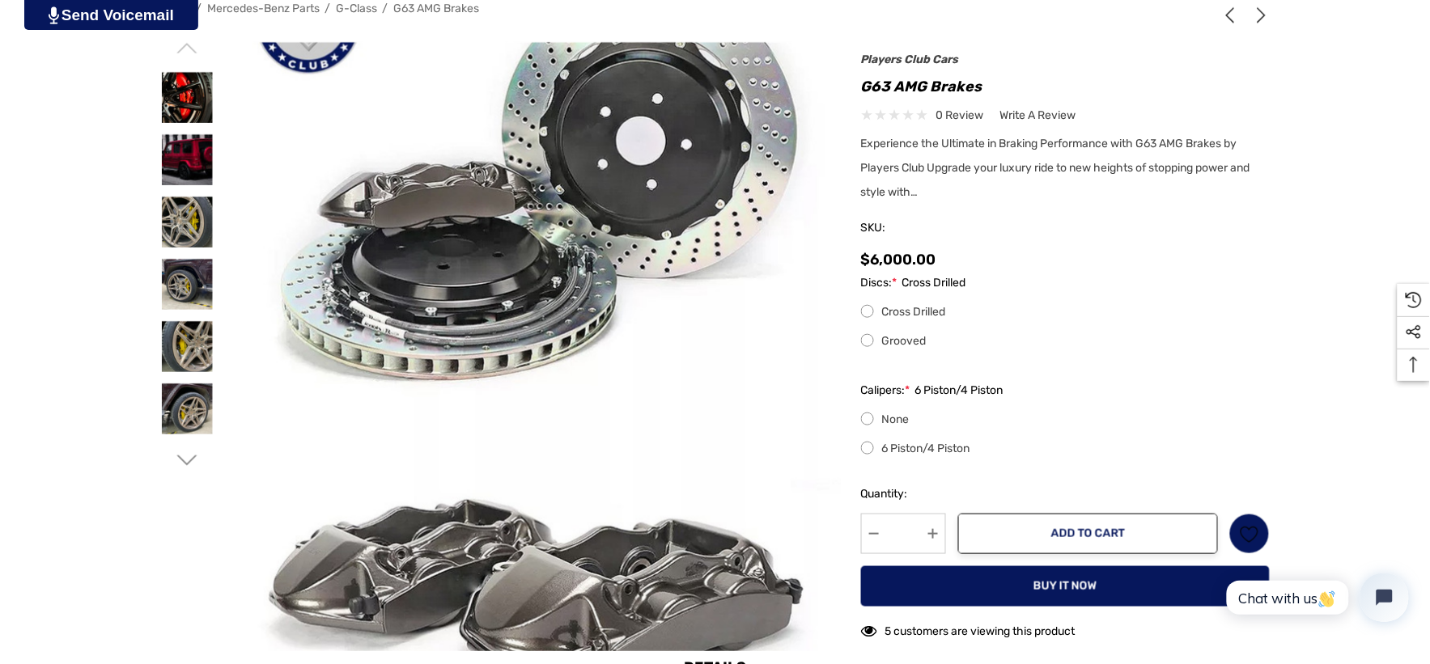
click at [863, 338] on label "Grooved" at bounding box center [1065, 341] width 409 height 19
